Goal: Task Accomplishment & Management: Manage account settings

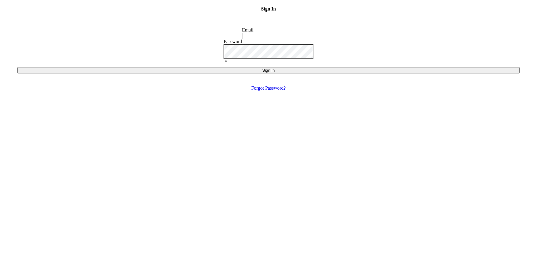
type input "[EMAIL_ADDRESS][DOMAIN_NAME]"
click at [254, 32] on label "Email" at bounding box center [247, 29] width 11 height 5
click at [283, 39] on input "[EMAIL_ADDRESS][DOMAIN_NAME]" at bounding box center [268, 36] width 53 height 6
click at [296, 73] on button "Sign In" at bounding box center [268, 70] width 502 height 6
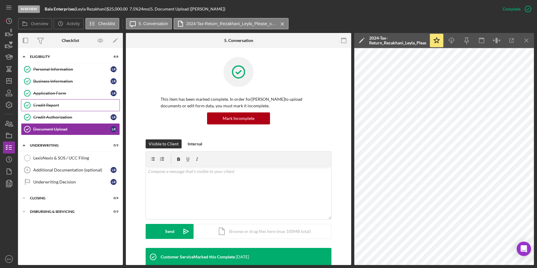
scroll to position [292, 0]
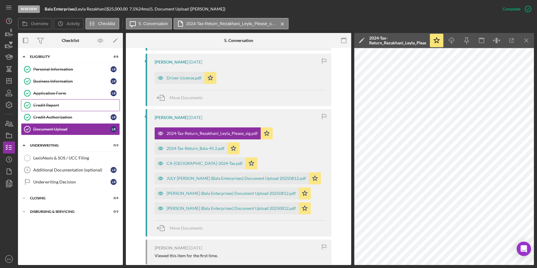
click at [79, 105] on div "Credit Report" at bounding box center [76, 105] width 86 height 5
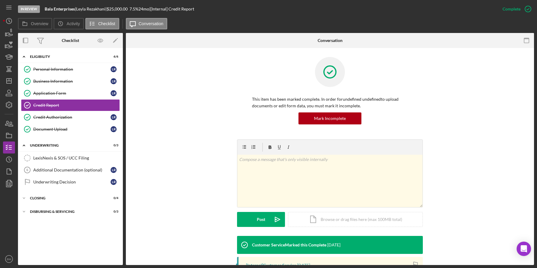
scroll to position [110, 0]
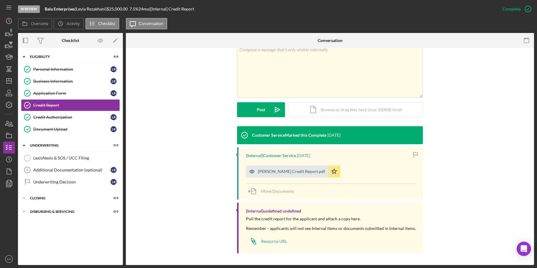
click at [292, 172] on div "[PERSON_NAME] Credit Report.pdf" at bounding box center [291, 171] width 67 height 5
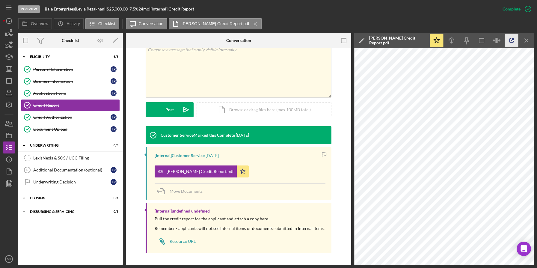
click at [510, 40] on icon "button" at bounding box center [512, 41] width 4 height 4
click at [94, 126] on link "Document Upload Document Upload L R" at bounding box center [70, 129] width 99 height 12
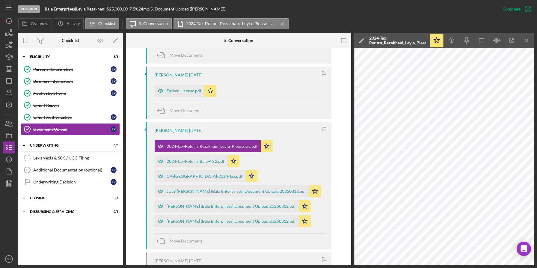
scroll to position [286, 0]
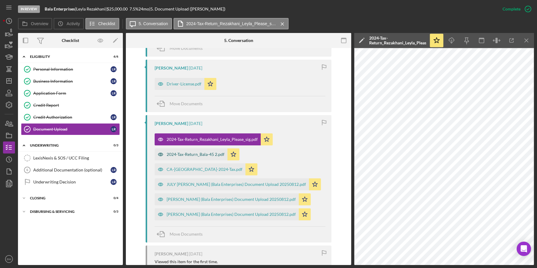
click at [211, 153] on div "2024-Tax-Return_Bala-45 2.pdf" at bounding box center [196, 154] width 58 height 5
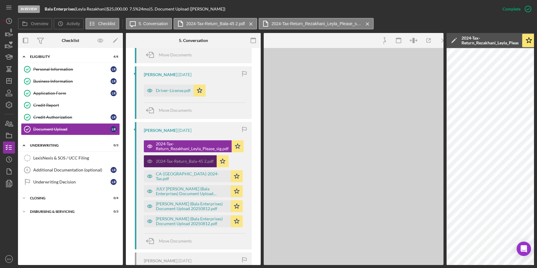
scroll to position [292, 0]
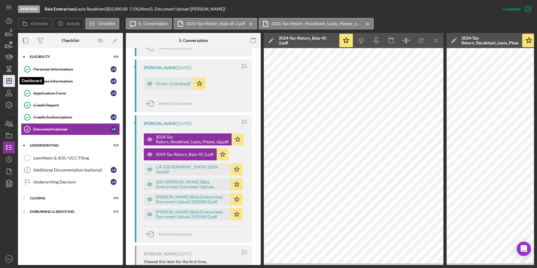
click at [8, 85] on icon "Icon/Dashboard" at bounding box center [8, 80] width 15 height 15
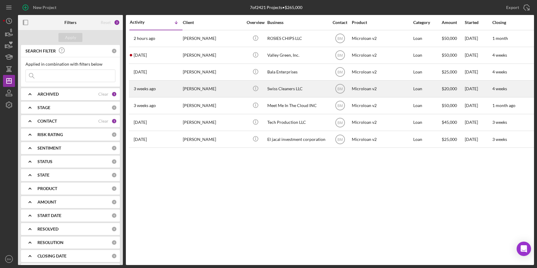
click at [276, 88] on div "Swiss Cleaners LLC" at bounding box center [297, 89] width 60 height 16
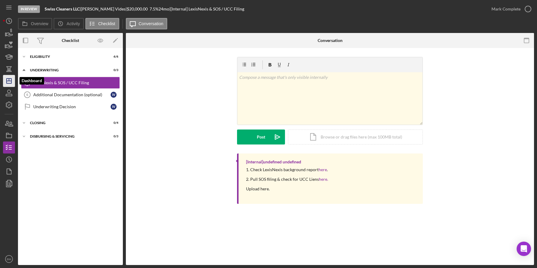
click at [11, 84] on icon "Icon/Dashboard" at bounding box center [8, 80] width 15 height 15
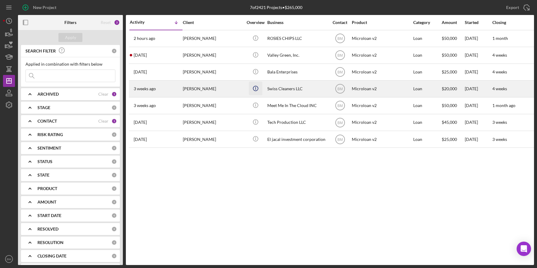
click at [260, 93] on icon "Icon/Info" at bounding box center [255, 88] width 13 height 13
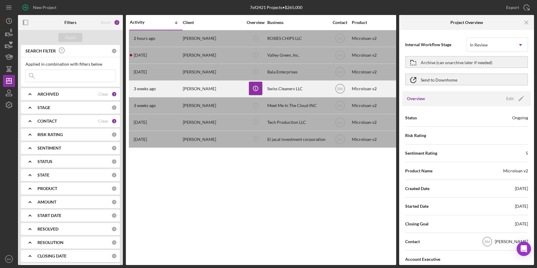
click at [209, 94] on div "[PERSON_NAME]" at bounding box center [213, 89] width 60 height 16
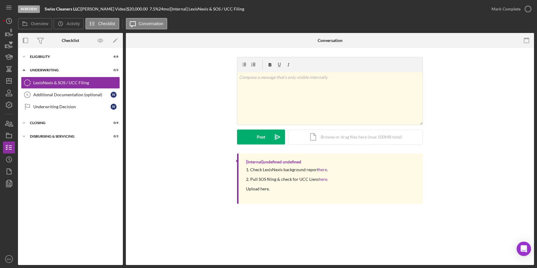
click at [15, 138] on nav "Icon/Menu Icon/Dashboard Dashboard Navigation Divider Mobile Checklist Navigati…" at bounding box center [10, 132] width 15 height 265
click at [14, 137] on icon "button" at bounding box center [8, 135] width 15 height 15
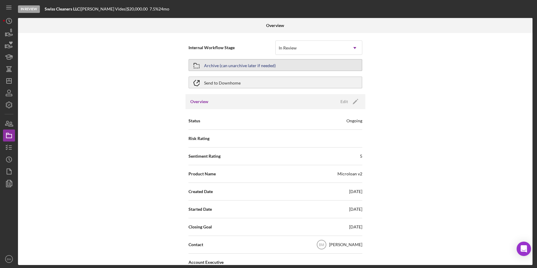
click at [278, 63] on button "Archive (can unarchive later if needed)" at bounding box center [275, 65] width 174 height 12
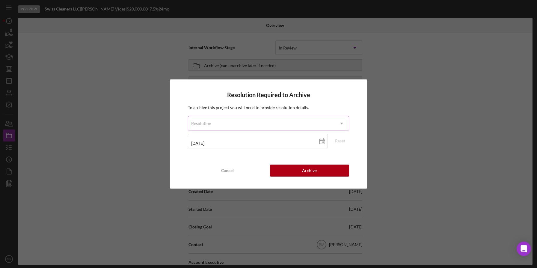
click at [273, 118] on div "Resolution" at bounding box center [261, 124] width 146 height 14
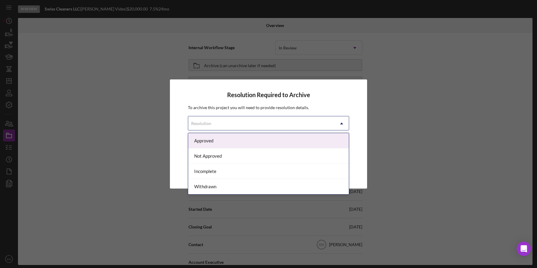
click at [257, 148] on div "Approved" at bounding box center [268, 140] width 161 height 15
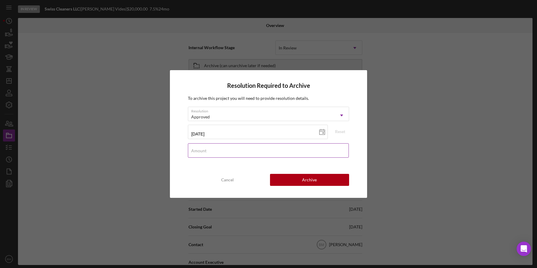
click at [233, 153] on input "Amount" at bounding box center [268, 150] width 161 height 14
type input "$10,000"
click at [306, 180] on div "Archive" at bounding box center [309, 180] width 15 height 12
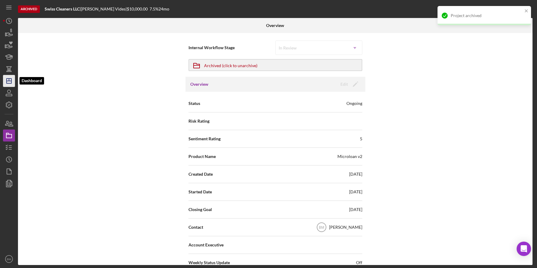
click at [5, 80] on icon "Icon/Dashboard" at bounding box center [8, 80] width 15 height 15
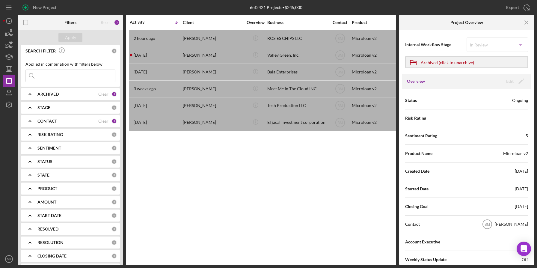
click at [221, 214] on div "Activity Icon/Table Sort Arrow Client Overview Business Contact Product Categor…" at bounding box center [261, 140] width 270 height 250
click at [529, 21] on icon "Icon/Menu Close" at bounding box center [526, 22] width 13 height 13
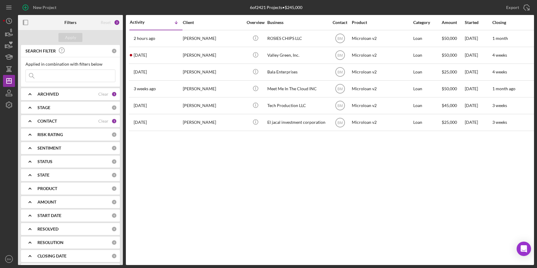
click at [386, 168] on div "Activity Icon/Table Sort Arrow Client Overview Business Contact Product Categor…" at bounding box center [330, 140] width 408 height 250
click at [282, 167] on div "Activity Icon/Table Sort Arrow Client Overview Business Contact Product Categor…" at bounding box center [330, 140] width 408 height 250
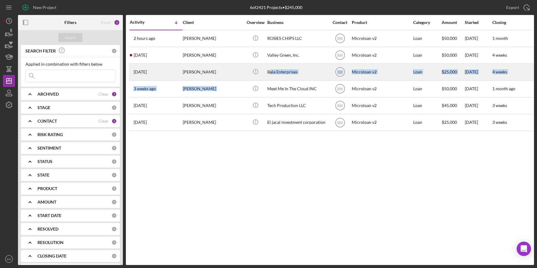
drag, startPoint x: 264, startPoint y: 83, endPoint x: 270, endPoint y: 76, distance: 9.4
click at [270, 76] on tbody "2 hours ago [PERSON_NAME] [PERSON_NAME] Icon/Info ROSIES CHIPS LLC BM Microloan…" at bounding box center [484, 80] width 711 height 101
click at [270, 76] on div "Bala Enterprises" at bounding box center [297, 72] width 60 height 16
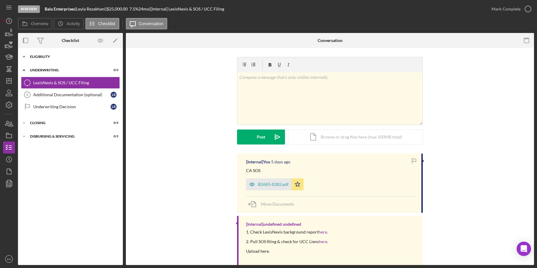
click at [52, 61] on div "Icon/Expander Eligibility 6 / 6" at bounding box center [70, 57] width 105 height 12
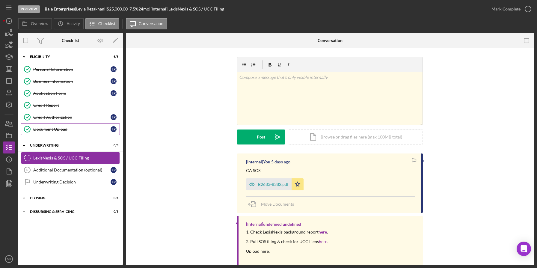
click at [65, 130] on div "Document Upload" at bounding box center [71, 129] width 77 height 5
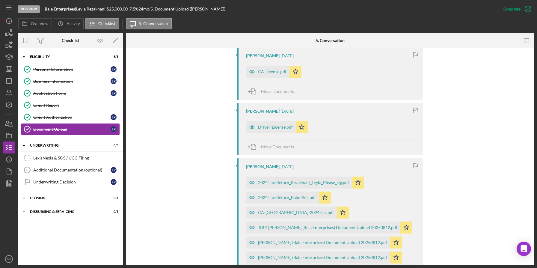
scroll to position [203, 0]
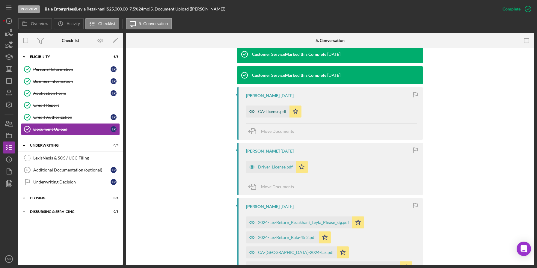
click at [280, 115] on div "CA-License.pdf" at bounding box center [267, 111] width 43 height 12
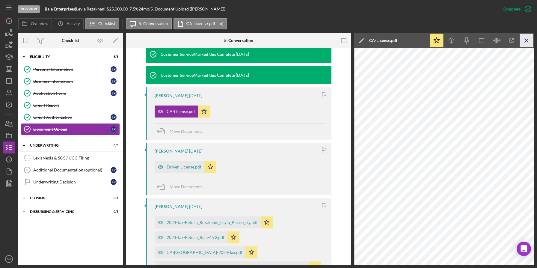
click at [524, 43] on icon "Icon/Menu Close" at bounding box center [526, 40] width 13 height 13
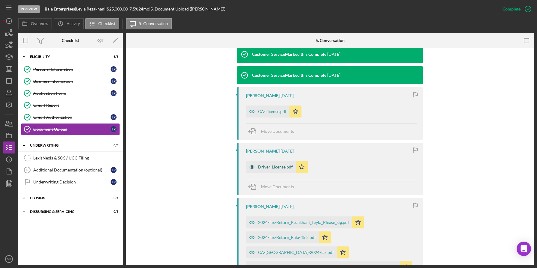
click at [284, 168] on div "Driver-License.pdf" at bounding box center [275, 167] width 35 height 5
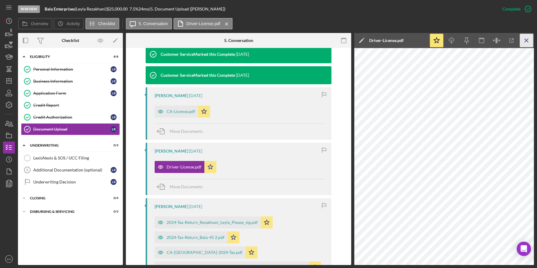
click at [524, 45] on icon "Icon/Menu Close" at bounding box center [526, 40] width 13 height 13
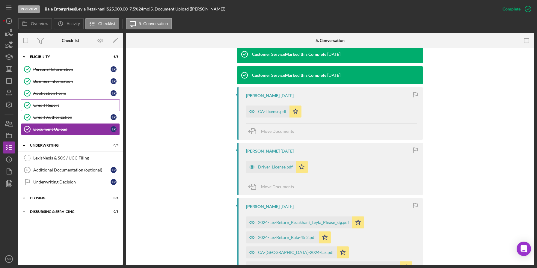
click at [80, 106] on div "Credit Report" at bounding box center [76, 105] width 86 height 5
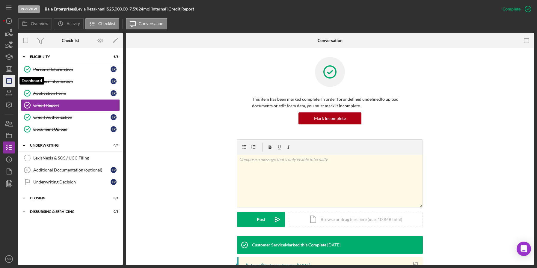
click at [6, 85] on icon "Icon/Dashboard" at bounding box center [8, 80] width 15 height 15
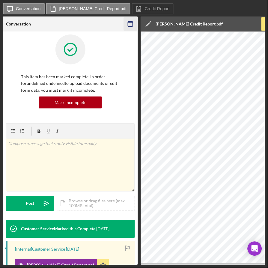
click at [131, 28] on icon "button" at bounding box center [130, 23] width 13 height 13
